Goal: Communication & Community: Answer question/provide support

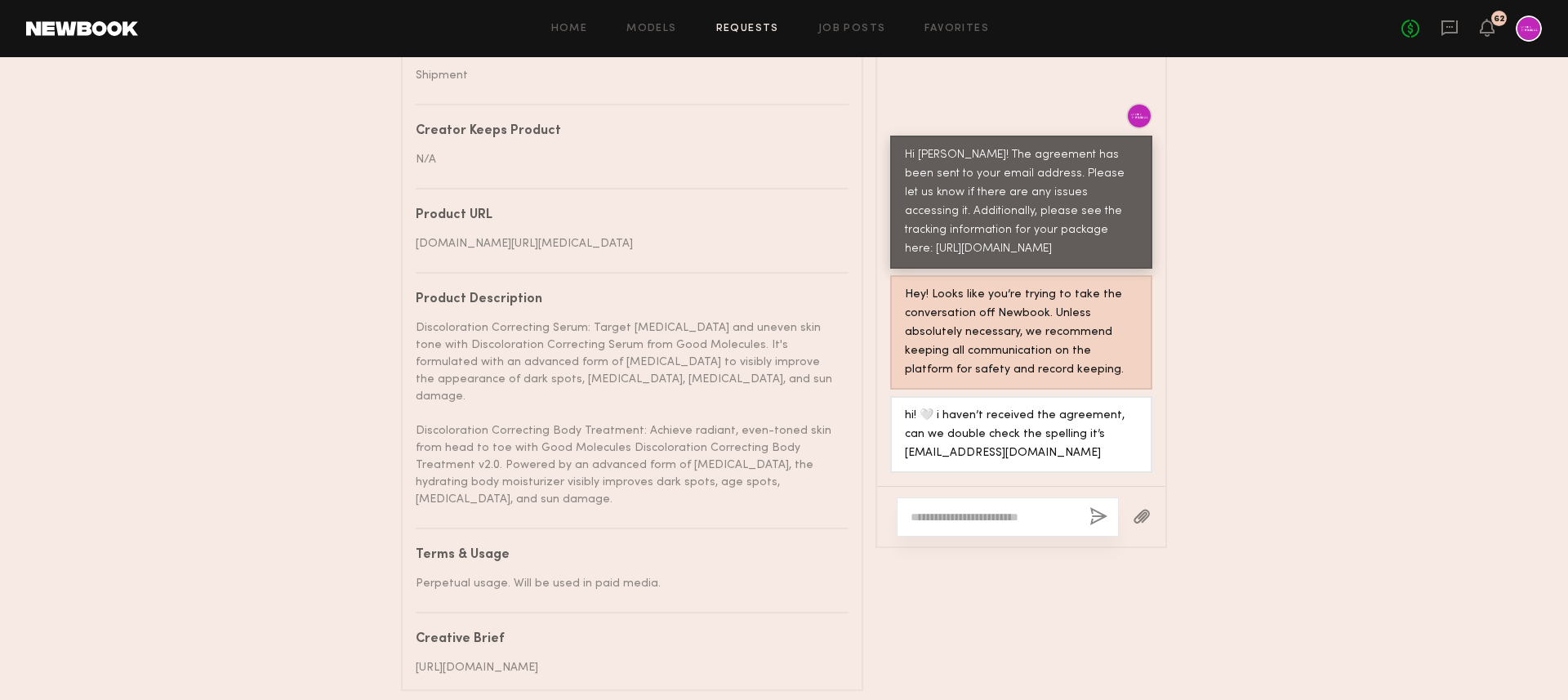
scroll to position [886, 0]
drag, startPoint x: 1064, startPoint y: 460, endPoint x: 896, endPoint y: 460, distance: 168.0
click at [896, 460] on div "hi! 🤍 i haven’t received the agreement, can we double check the spelling it’s […" at bounding box center [1022, 433] width 263 height 77
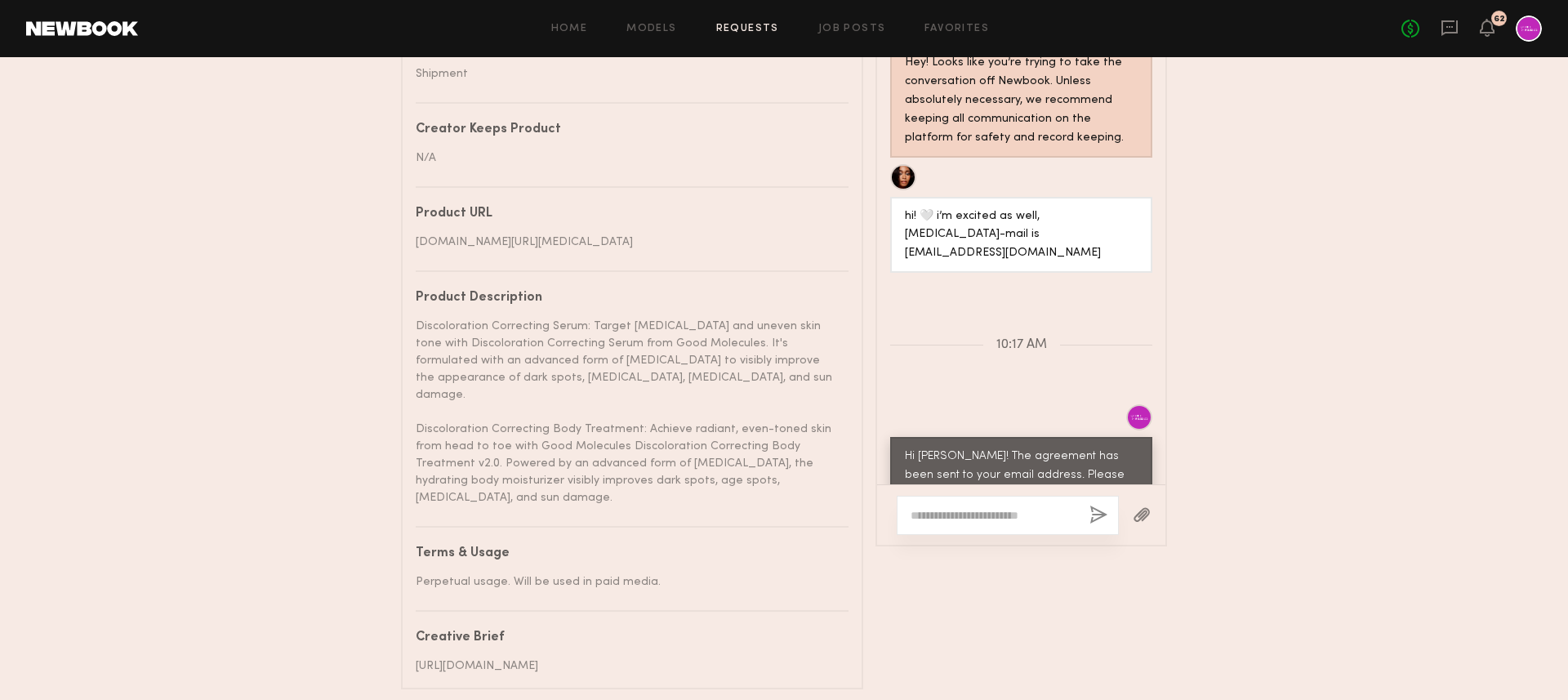
scroll to position [1371, 0]
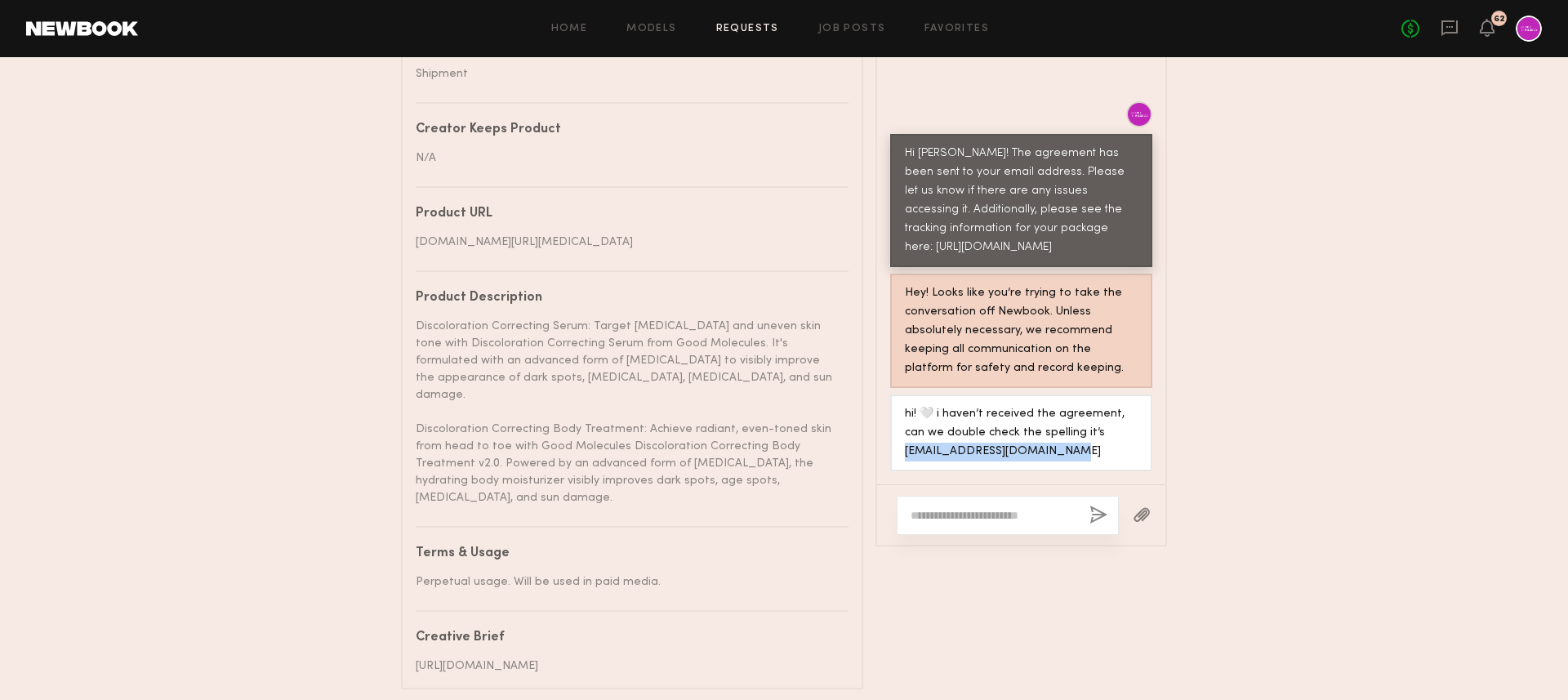
copy div "ordinmeredith@hotmail.com"
drag, startPoint x: 1057, startPoint y: 461, endPoint x: 900, endPoint y: 460, distance: 157.0
click at [900, 460] on div "hi! 🤍 i haven’t received the agreement, can we double check the spelling it’s […" at bounding box center [1022, 433] width 263 height 77
copy div "ordinmeredith@hotmail.com"
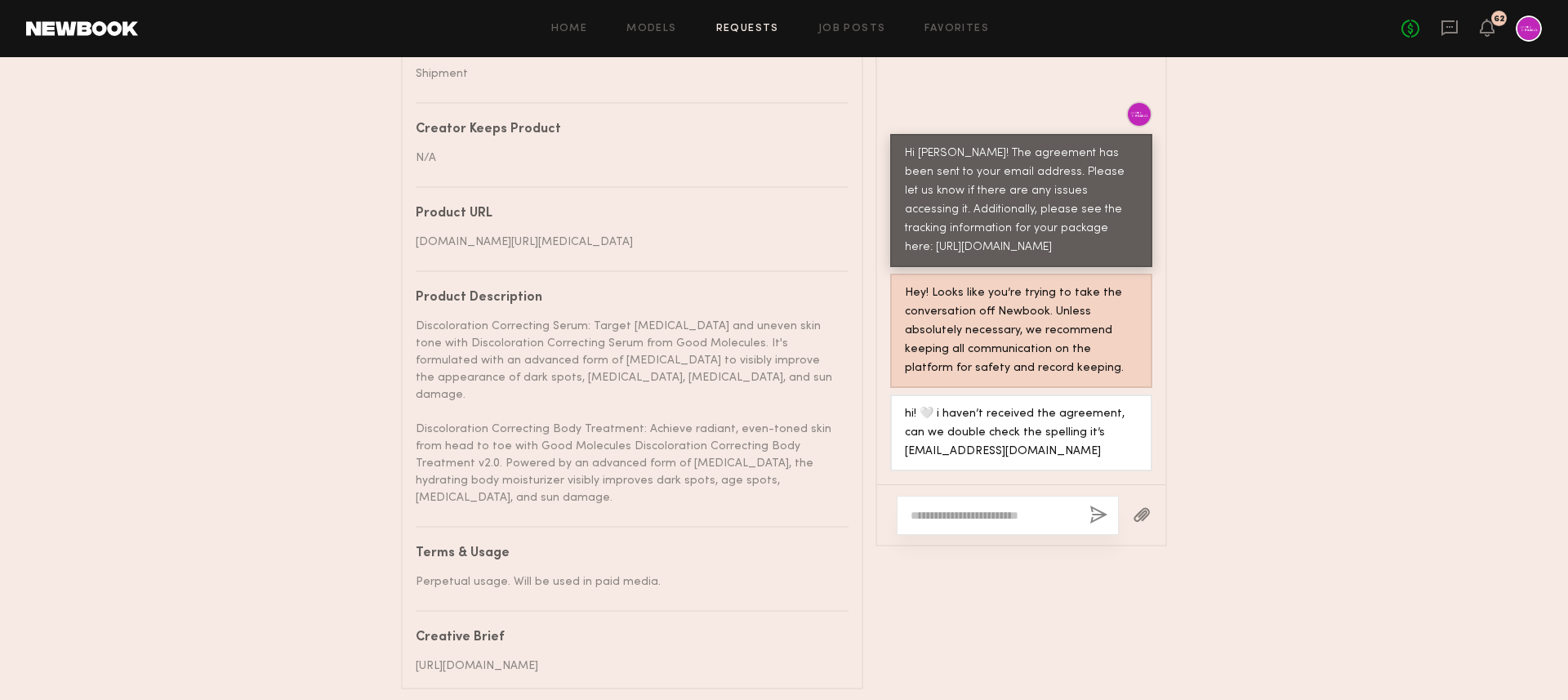
click at [1009, 523] on textarea at bounding box center [993, 515] width 166 height 17
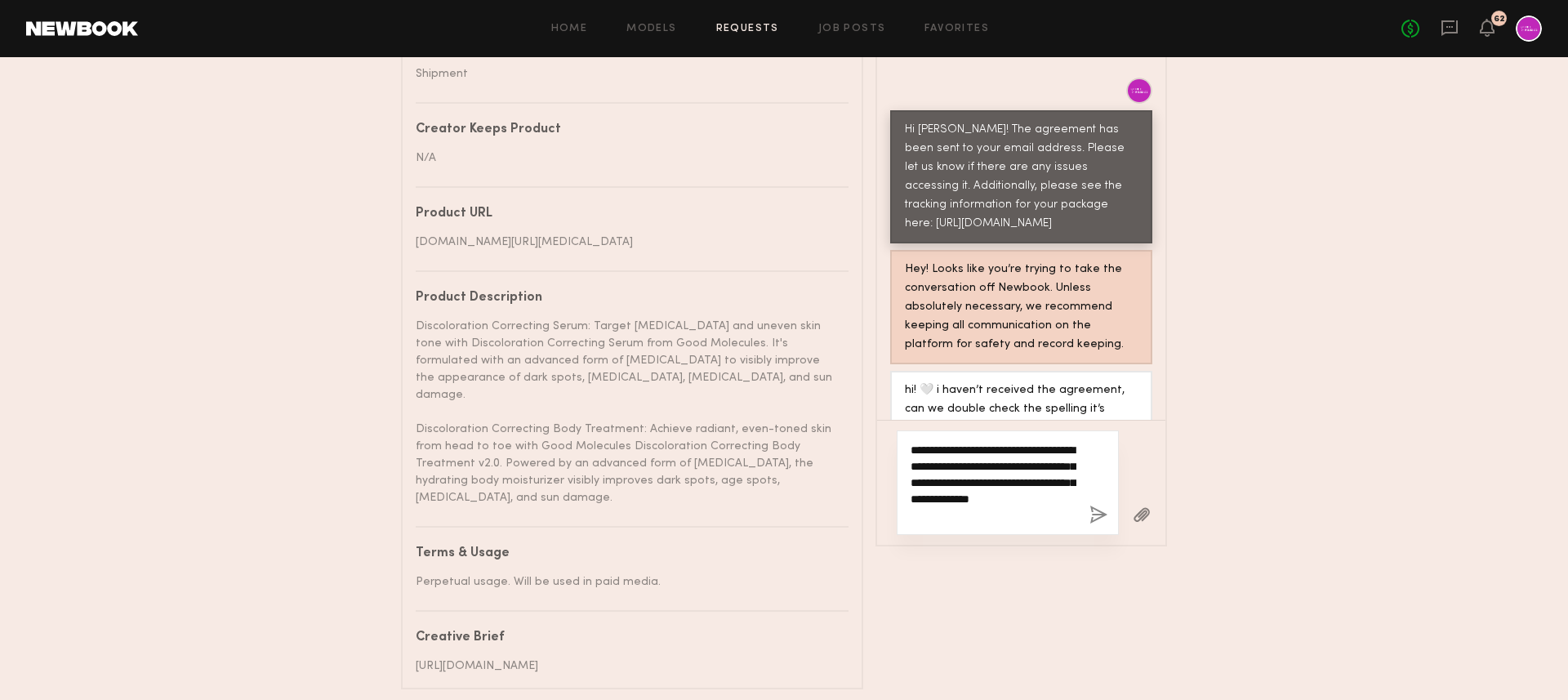
drag, startPoint x: 1024, startPoint y: 516, endPoint x: 1005, endPoint y: 513, distance: 19.2
click at [1005, 513] on textarea "**********" at bounding box center [993, 483] width 166 height 82
click at [1017, 522] on textarea "**********" at bounding box center [993, 483] width 166 height 82
drag, startPoint x: 1018, startPoint y: 527, endPoint x: 1002, endPoint y: 503, distance: 28.8
click at [1002, 503] on textarea "**********" at bounding box center [993, 483] width 166 height 82
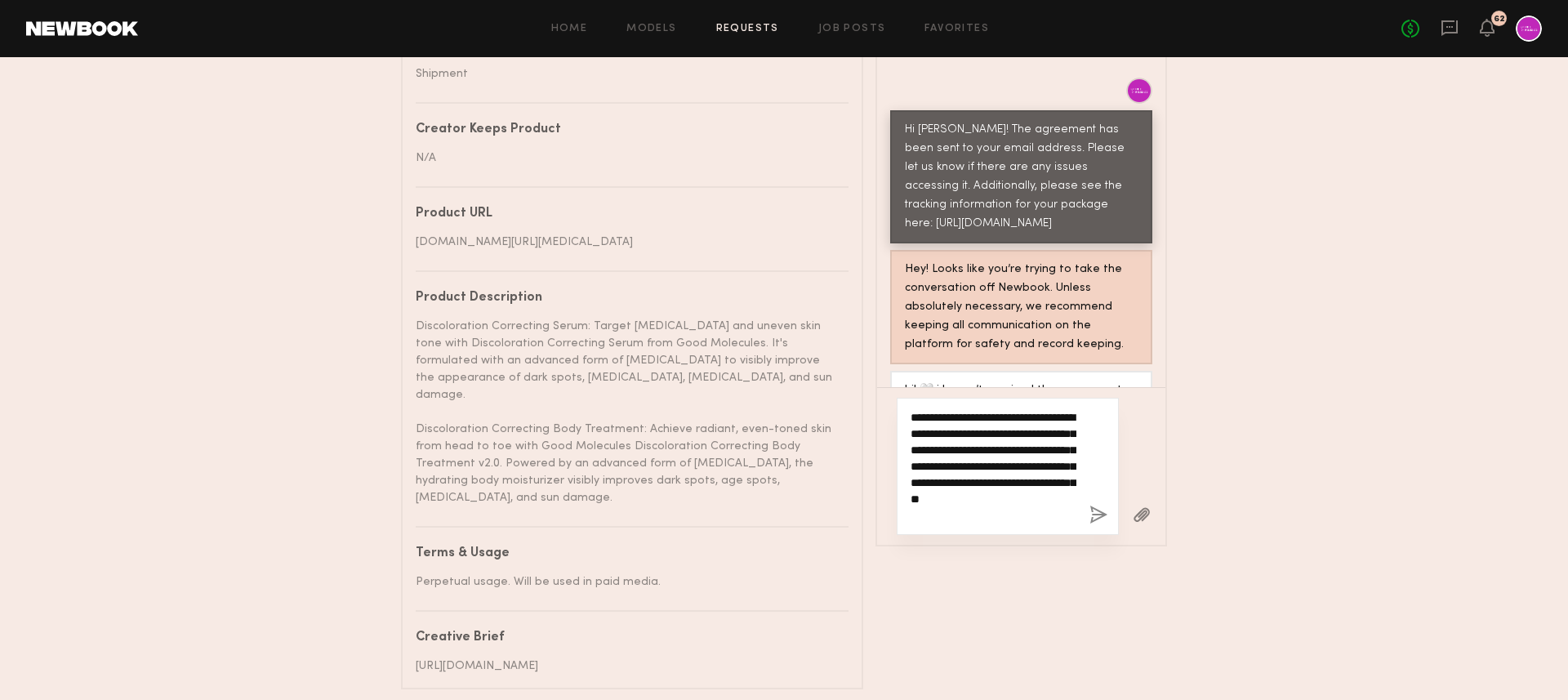
type textarea "**********"
click at [1094, 521] on button "button" at bounding box center [1098, 515] width 18 height 20
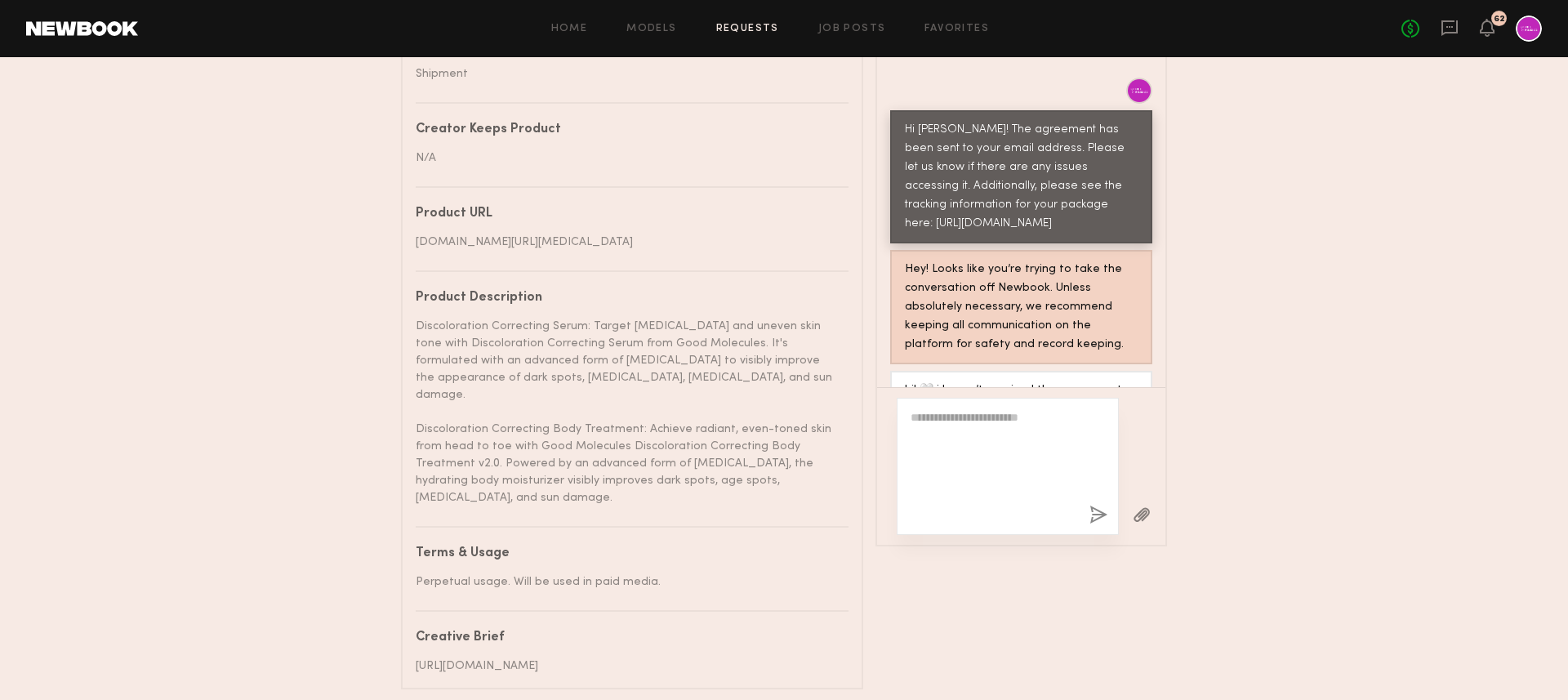
scroll to position [1649, 0]
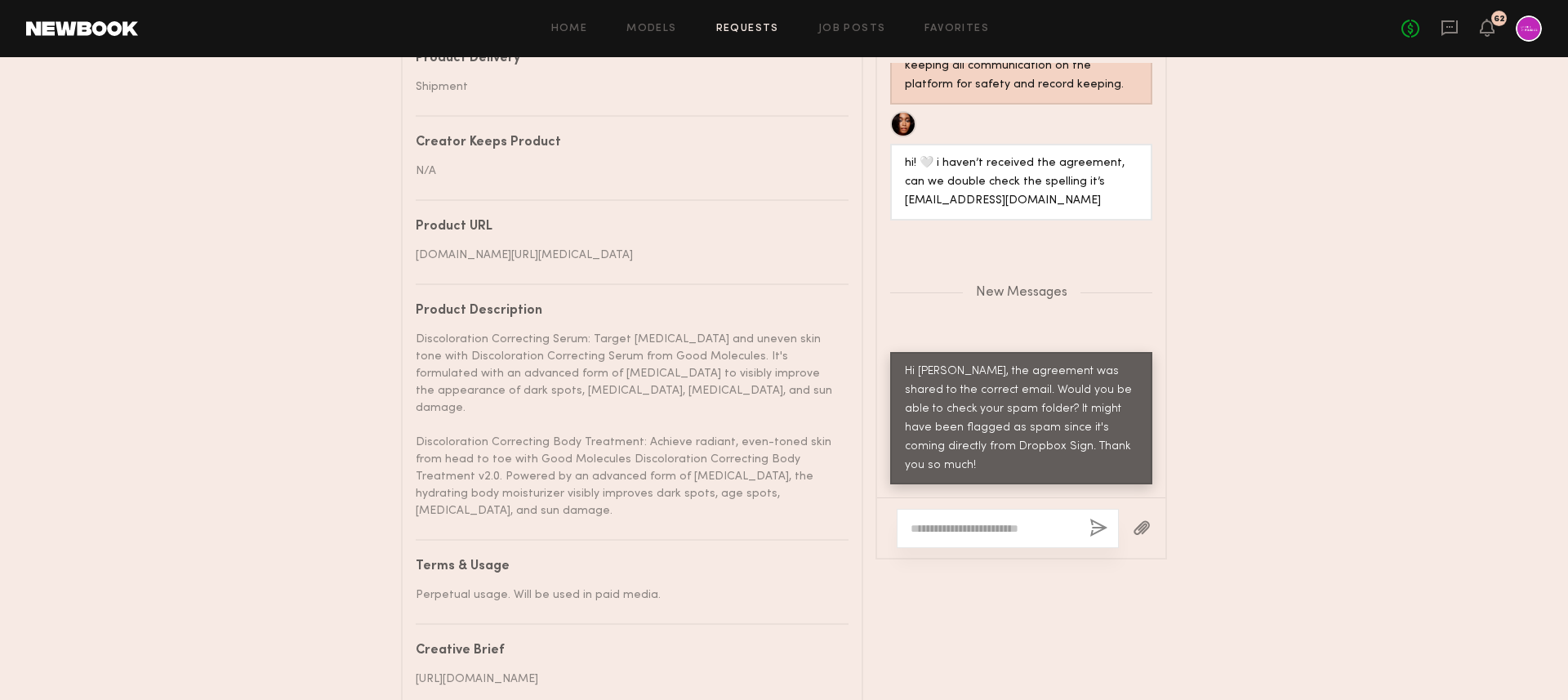
scroll to position [870, 0]
click at [1138, 421] on div "Hi Jordin, the agreement was shared to the correct email. Would you be able to …" at bounding box center [1022, 421] width 263 height 133
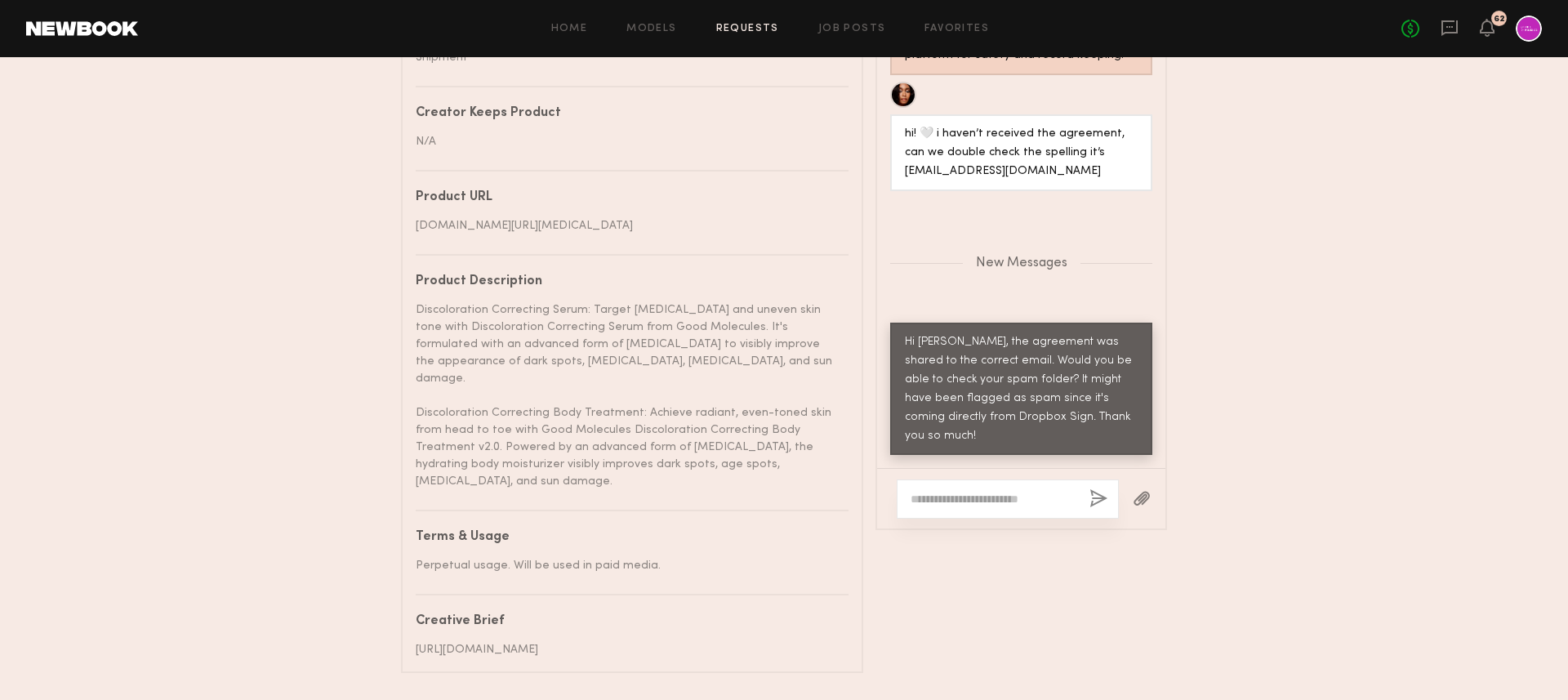
scroll to position [971, 0]
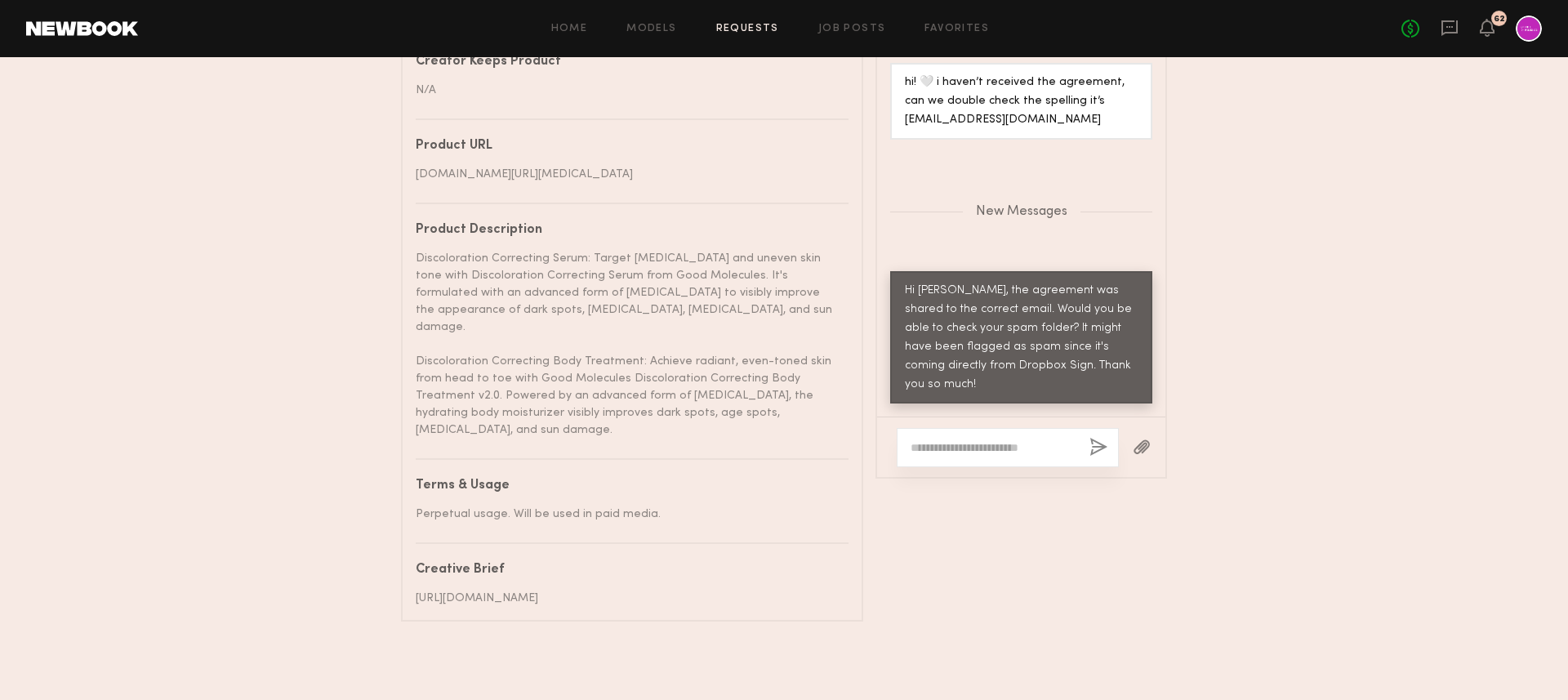
click at [804, 316] on div "Discoloration Correcting Serum: Target [MEDICAL_DATA] and uneven skin tone with…" at bounding box center [626, 343] width 421 height 189
